Goal: Check status: Check status

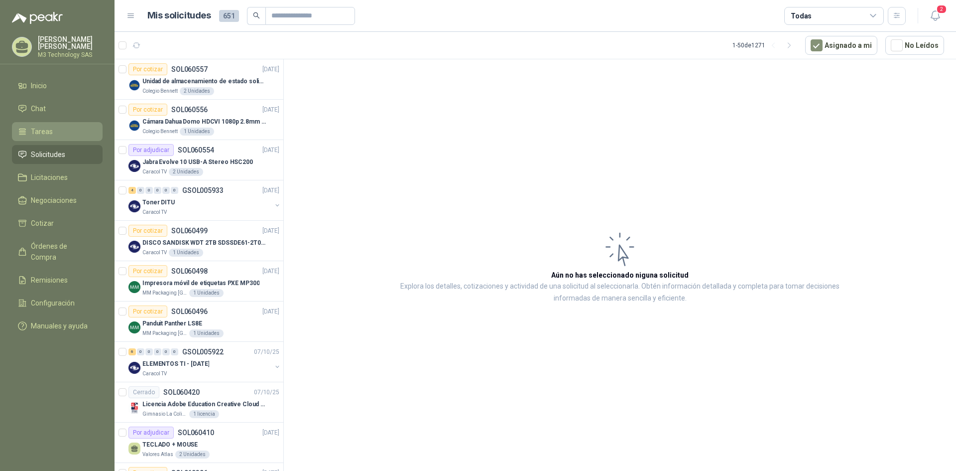
click at [50, 133] on span "Tareas" at bounding box center [42, 131] width 22 height 11
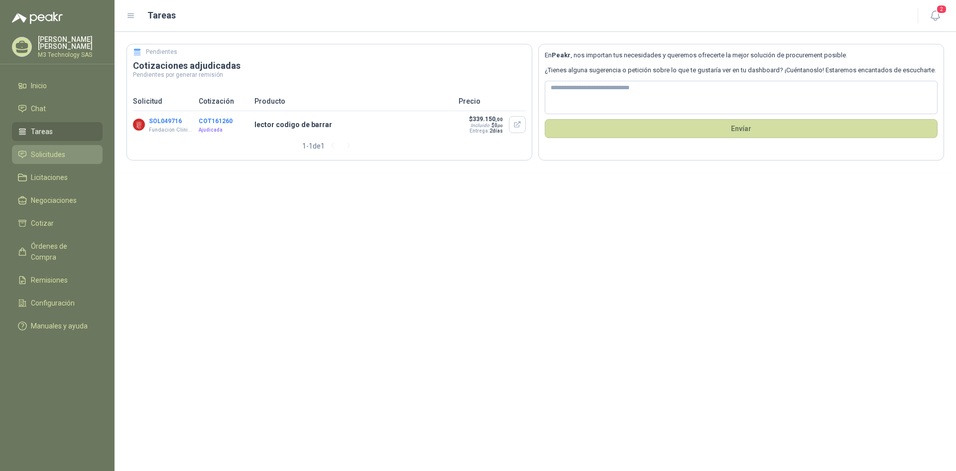
click at [49, 149] on span "Solicitudes" at bounding box center [48, 154] width 34 height 11
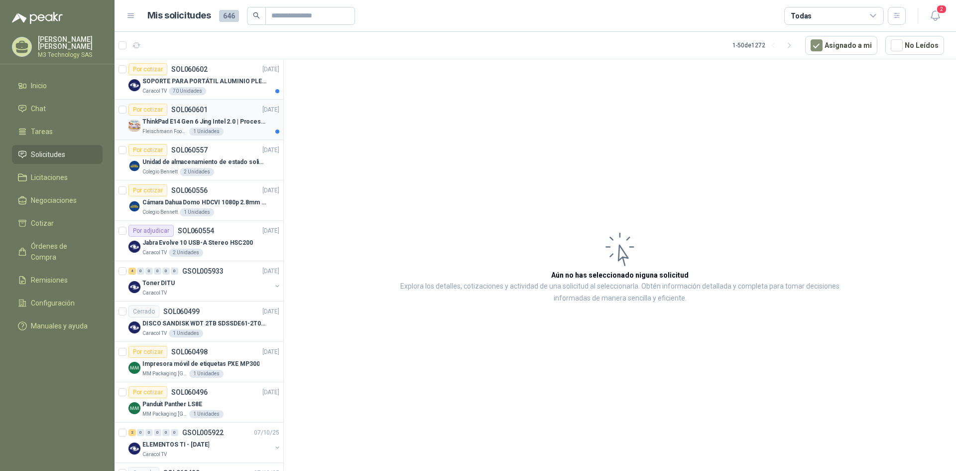
click at [242, 135] on div "[PERSON_NAME] Foods S.A. 1 Unidades" at bounding box center [210, 132] width 137 height 8
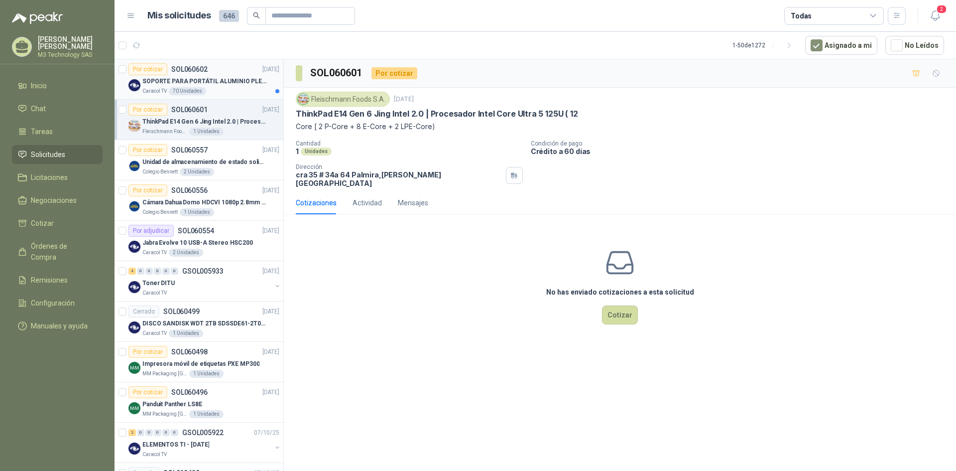
click at [222, 90] on div "Caracol TV 70 Unidades" at bounding box center [210, 91] width 137 height 8
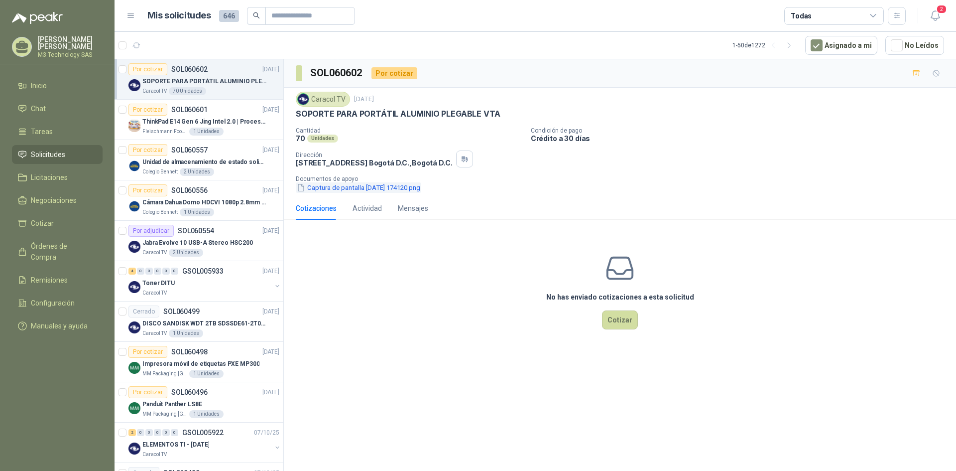
click at [342, 188] on button "Captura de pantalla [DATE] 174120.png" at bounding box center [359, 187] width 126 height 10
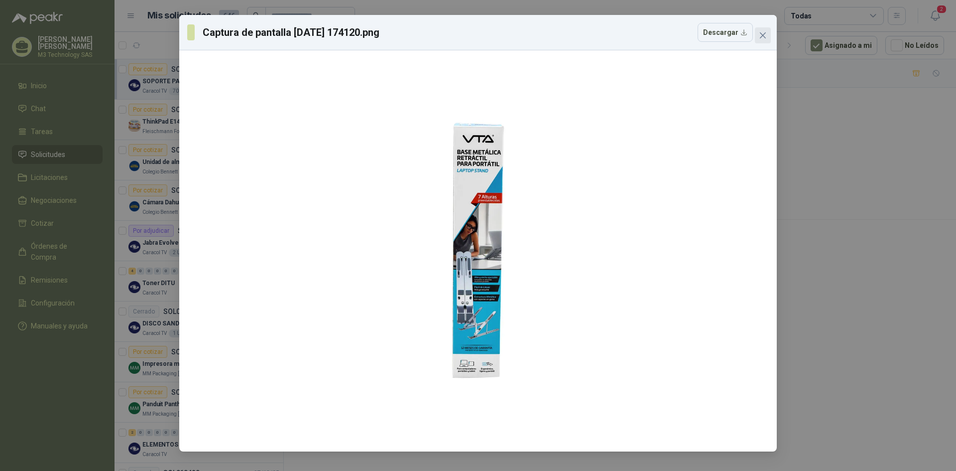
click at [761, 36] on icon "close" at bounding box center [763, 35] width 8 height 8
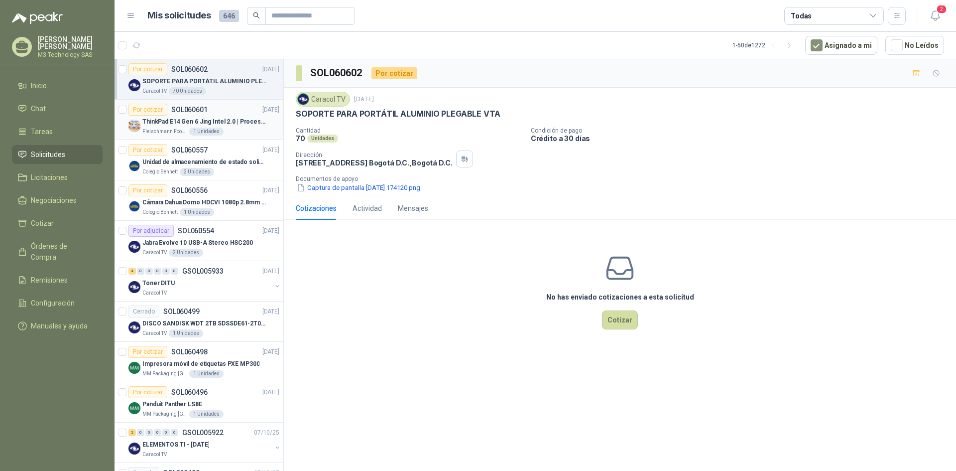
click at [235, 135] on div "[PERSON_NAME] Foods S.A. 1 Unidades" at bounding box center [210, 132] width 137 height 8
